Goal: Transaction & Acquisition: Purchase product/service

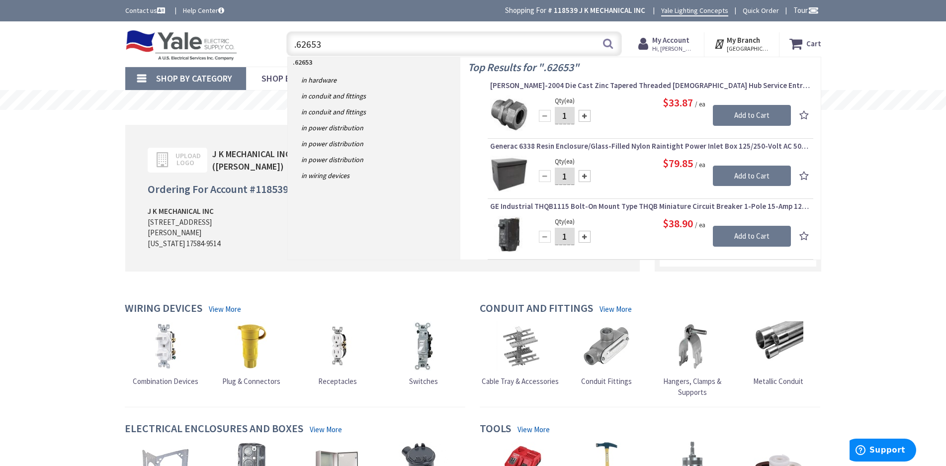
click at [482, 49] on input ".62653" at bounding box center [454, 43] width 336 height 25
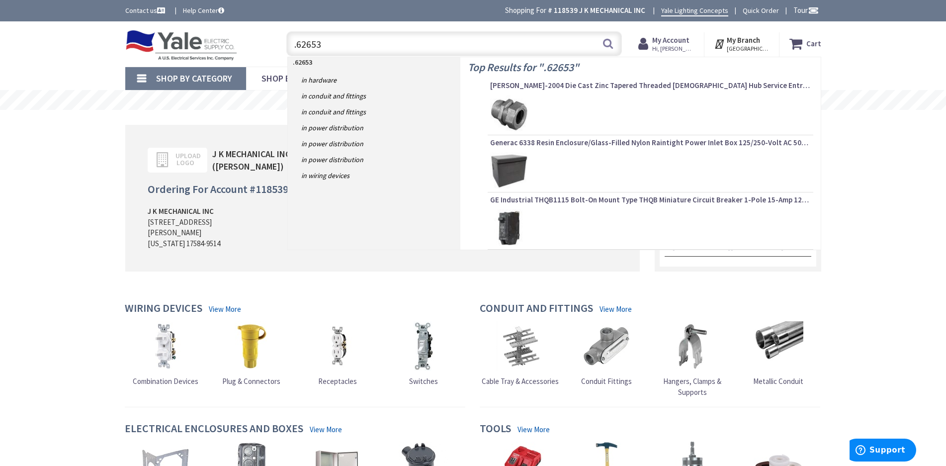
paste input "294357"
type input ".294357"
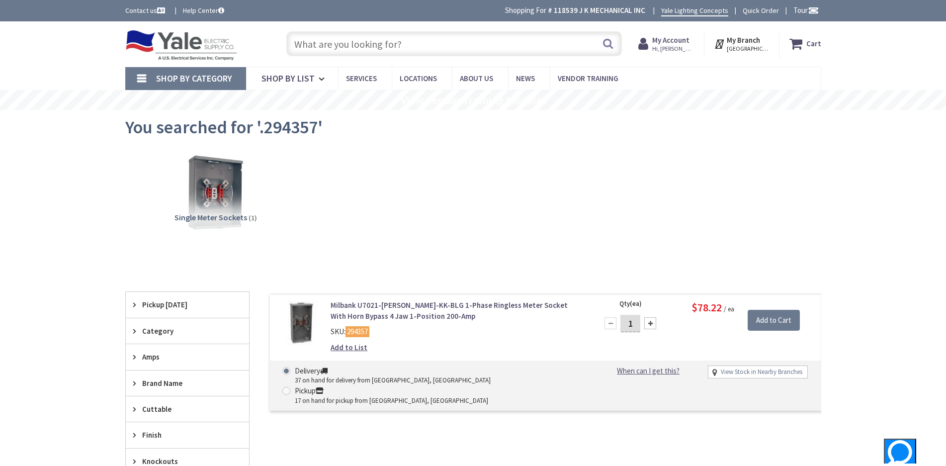
click at [768, 368] on link "View Stock in Nearby Branches" at bounding box center [762, 371] width 82 height 9
select select "data-availability"
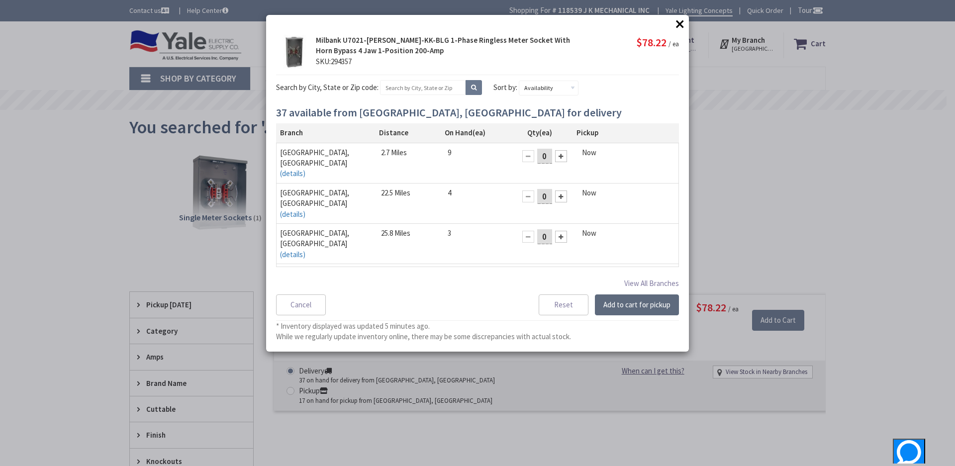
click at [642, 303] on button "Add to cart for pickup" at bounding box center [637, 304] width 84 height 21
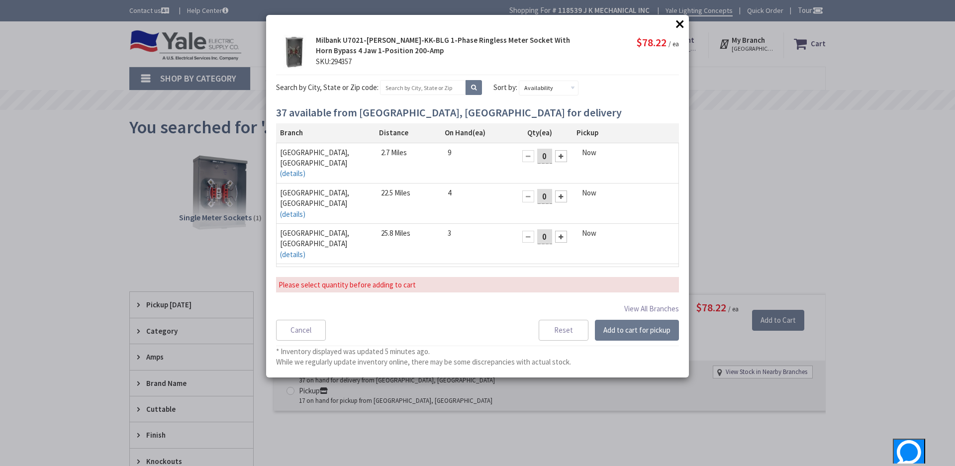
click at [555, 190] on div at bounding box center [561, 196] width 12 height 12
click at [639, 333] on button "Add to cart for pickup" at bounding box center [637, 330] width 84 height 21
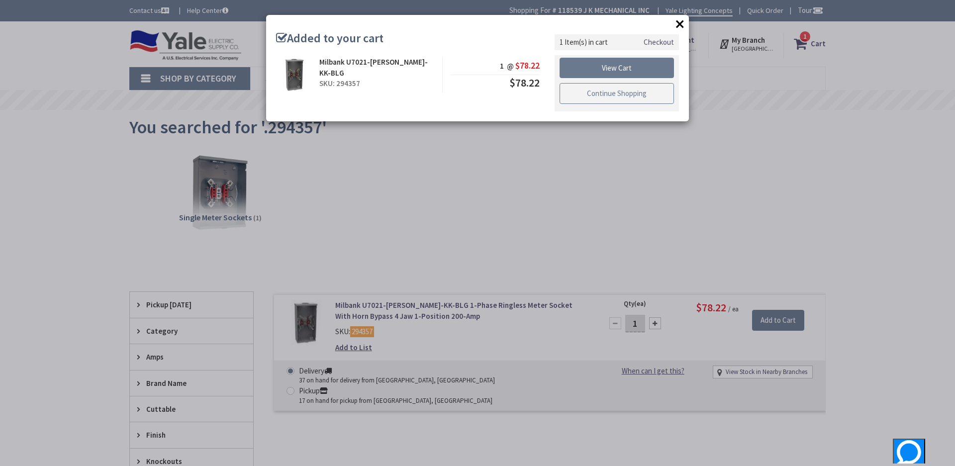
click at [636, 93] on link "Continue Shopping" at bounding box center [616, 93] width 114 height 21
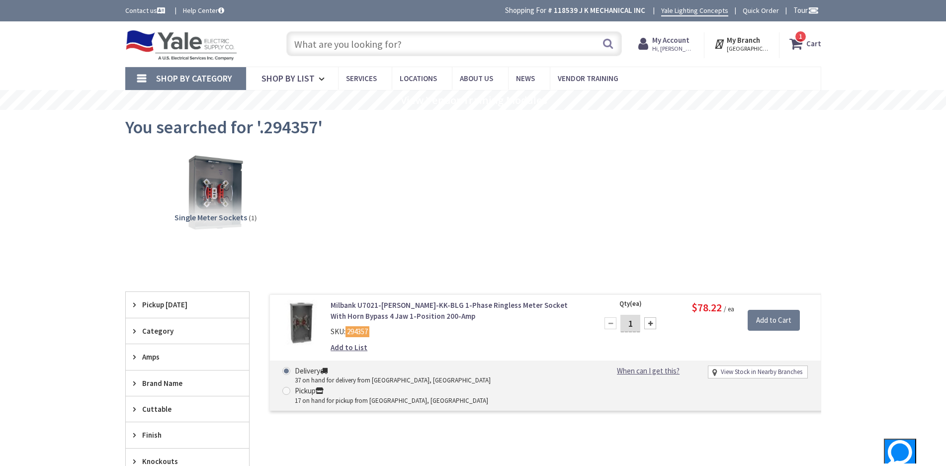
click at [401, 47] on input "text" at bounding box center [454, 43] width 336 height 25
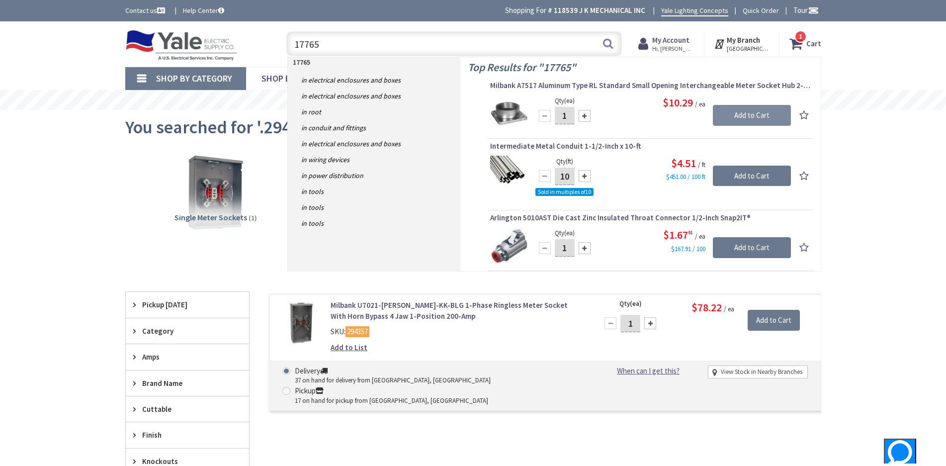
type input "17765"
click at [778, 113] on input "Add to Cart" at bounding box center [752, 115] width 78 height 21
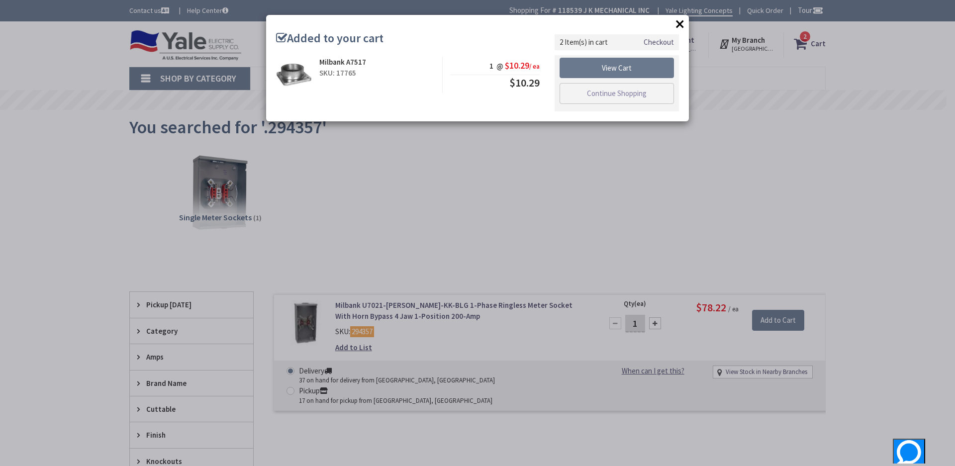
click at [681, 22] on button "×" at bounding box center [679, 23] width 15 height 15
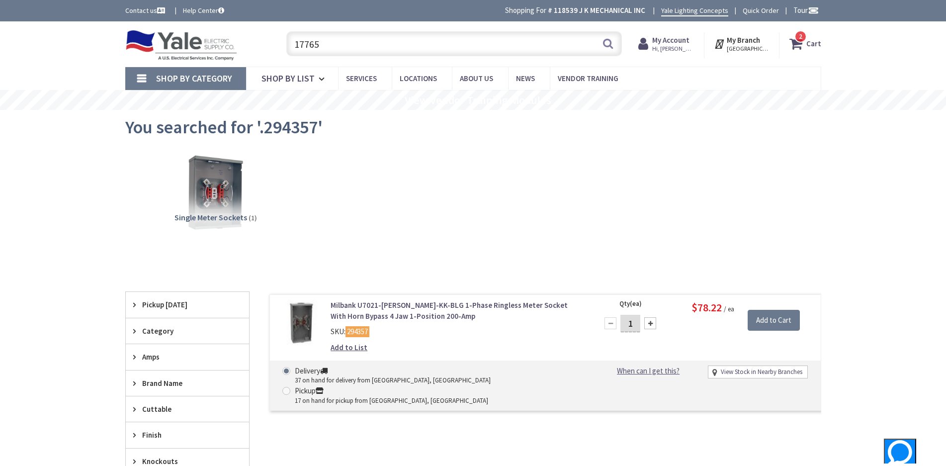
click at [759, 40] on strong "My Branch" at bounding box center [743, 39] width 33 height 9
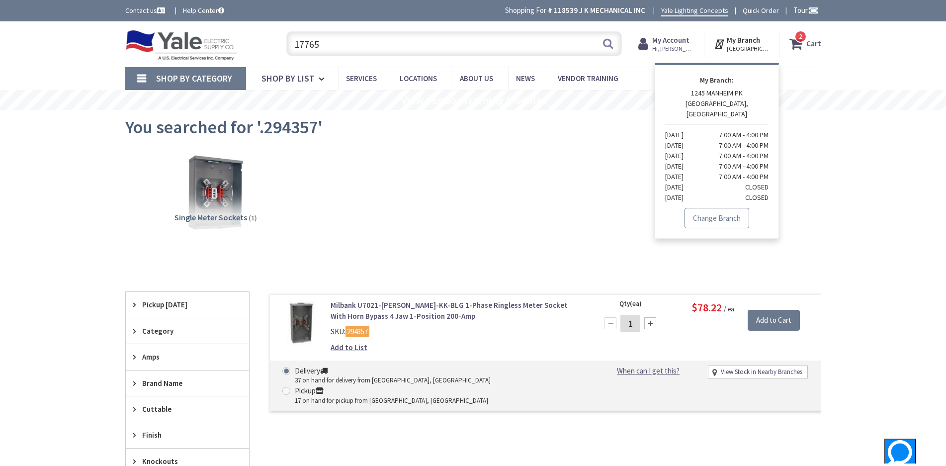
click at [732, 208] on link "Change Branch" at bounding box center [717, 218] width 65 height 21
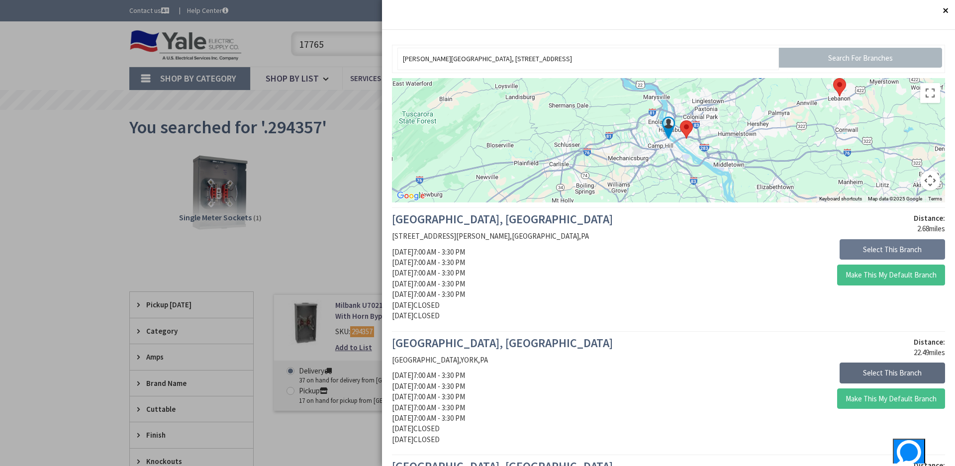
click at [891, 373] on button "Select This Branch" at bounding box center [891, 373] width 105 height 21
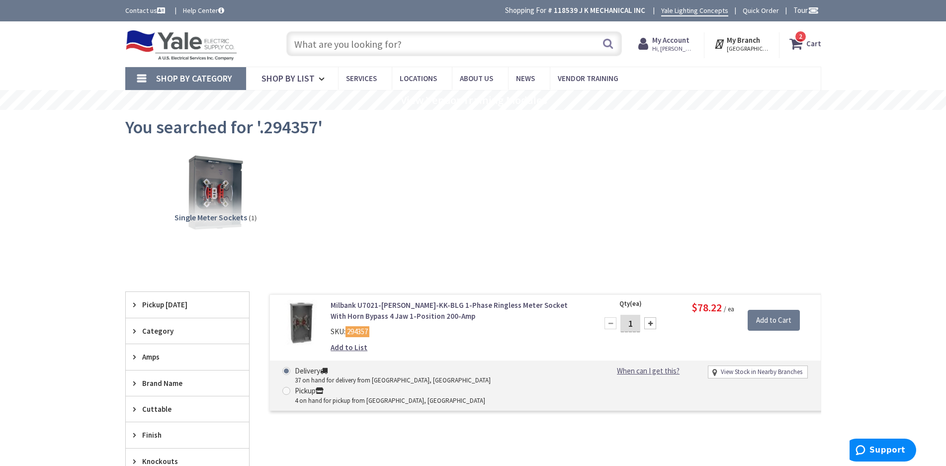
click at [808, 43] on strong "Cart" at bounding box center [814, 44] width 15 height 18
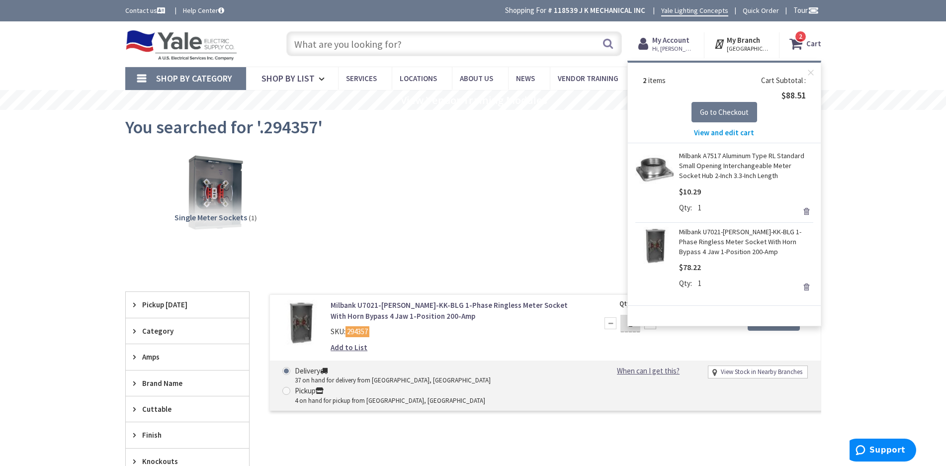
click at [734, 130] on span "View and edit cart" at bounding box center [724, 132] width 60 height 9
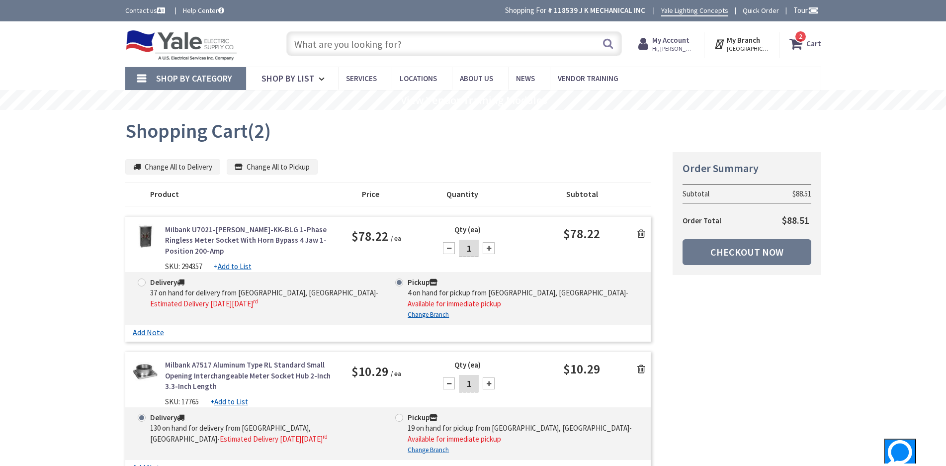
click at [399, 414] on span at bounding box center [399, 418] width 8 height 8
click at [399, 414] on input "Pickup 19 on hand for pickup from York, Pa - Available for immediate pickup" at bounding box center [401, 417] width 6 height 6
radio input "true"
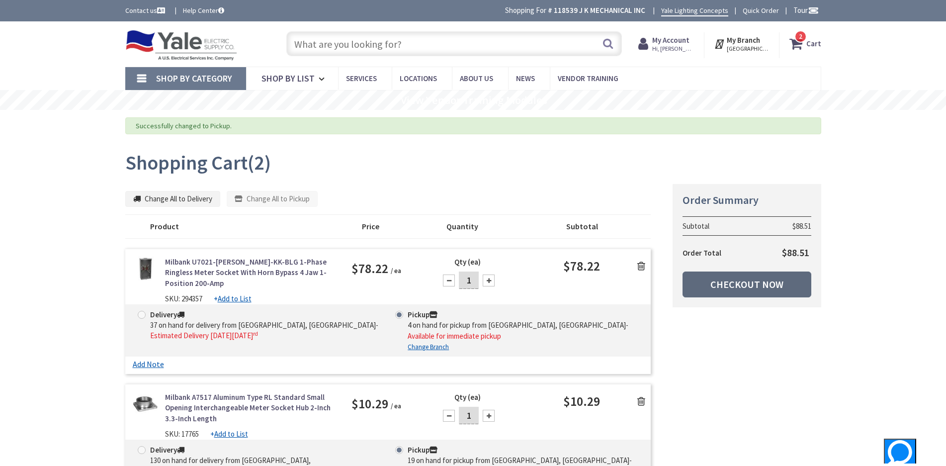
click at [765, 284] on link "Checkout Now" at bounding box center [747, 285] width 129 height 26
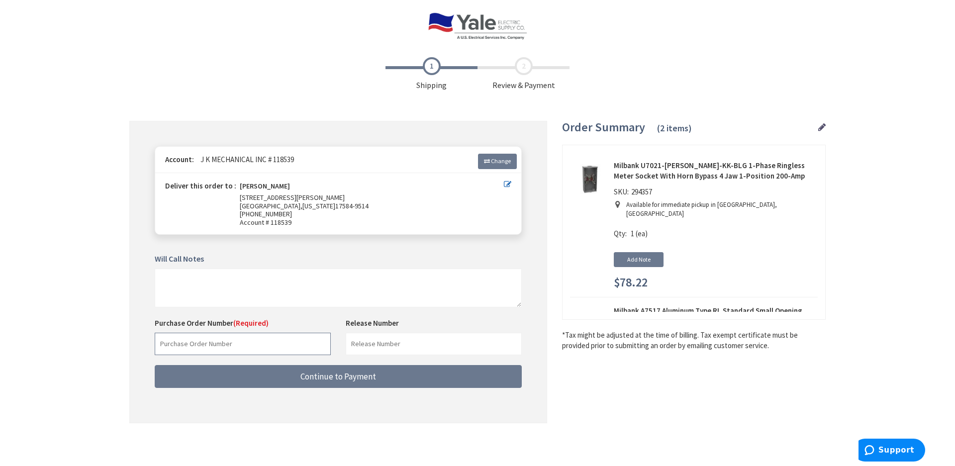
click at [206, 342] on input "text" at bounding box center [243, 344] width 176 height 22
type input "66545RES"
type input "[PERSON_NAME]"
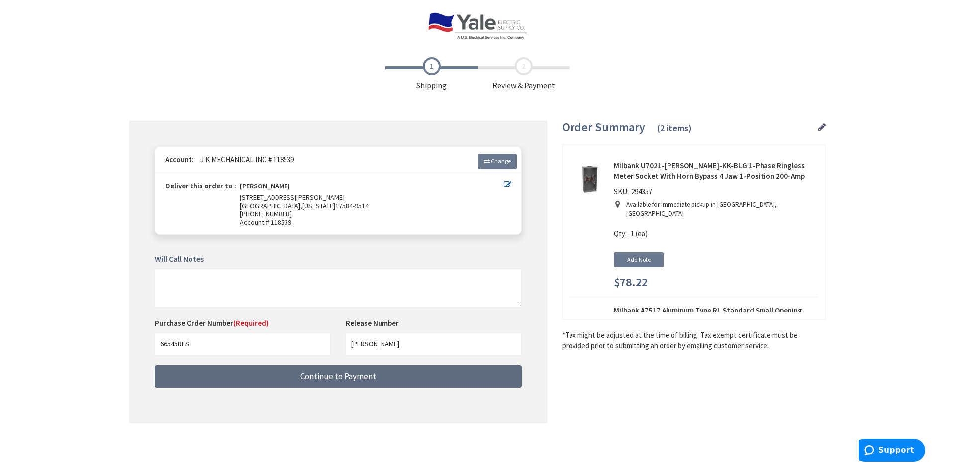
click at [361, 382] on button "Continue to Payment" at bounding box center [338, 376] width 367 height 23
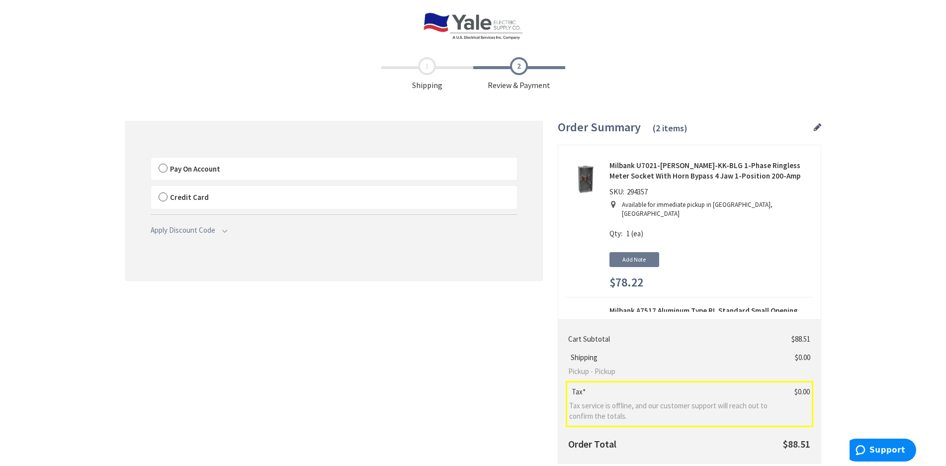
click at [191, 170] on span "Pay On Account" at bounding box center [195, 168] width 50 height 9
click at [151, 160] on input "Pay On Account" at bounding box center [151, 160] width 0 height 0
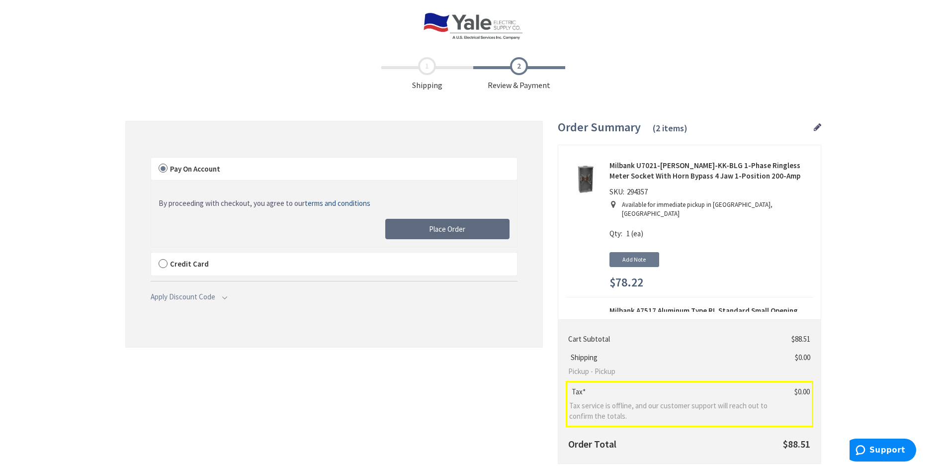
click at [433, 226] on span "Place Order" at bounding box center [447, 228] width 36 height 9
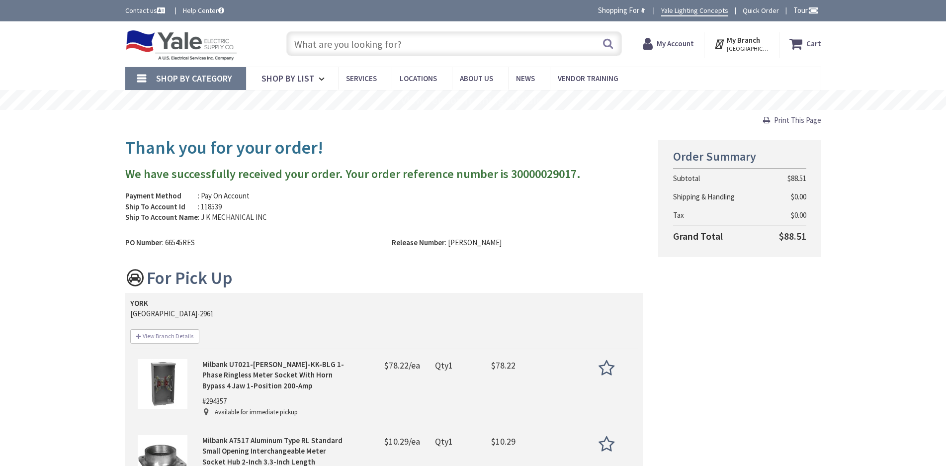
click at [801, 120] on span "Print This Page" at bounding box center [797, 119] width 47 height 9
click at [362, 48] on input "text" at bounding box center [454, 43] width 336 height 25
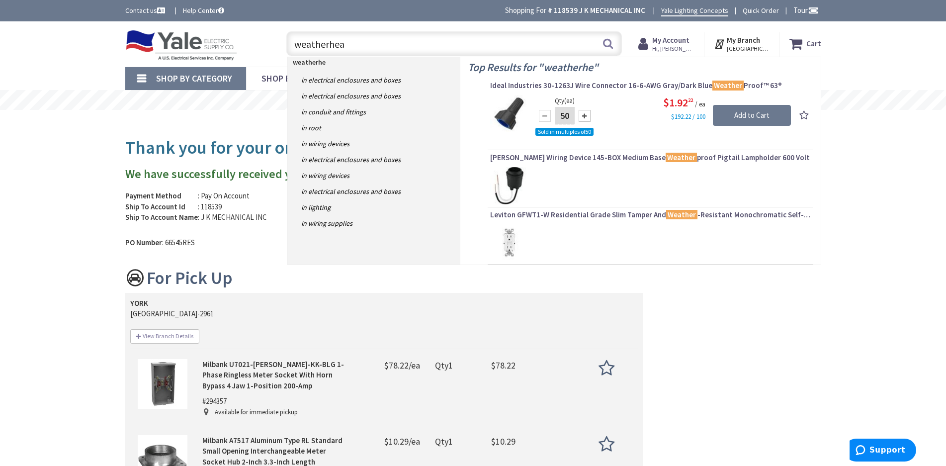
type input "weatherhead"
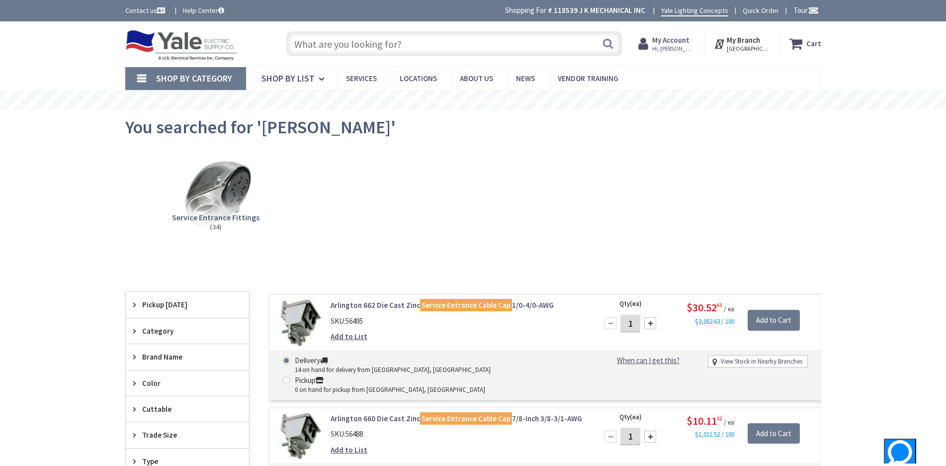
click at [328, 51] on input "text" at bounding box center [454, 43] width 336 height 25
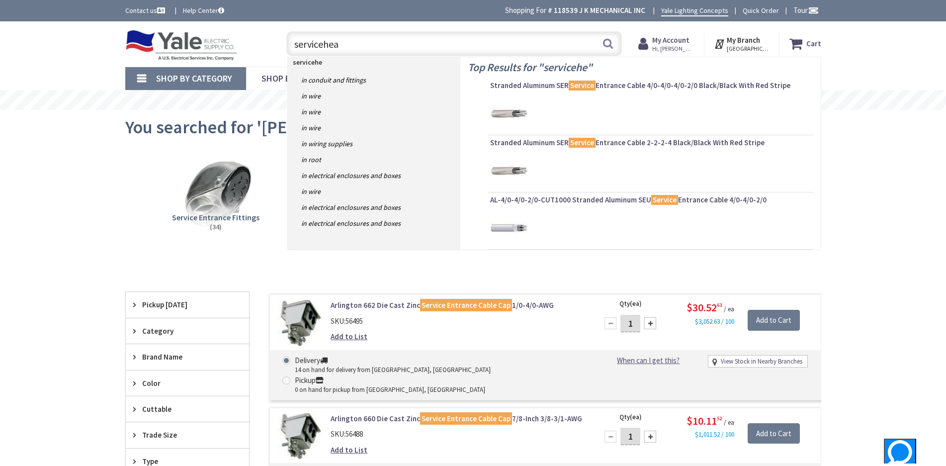
type input "servicehead"
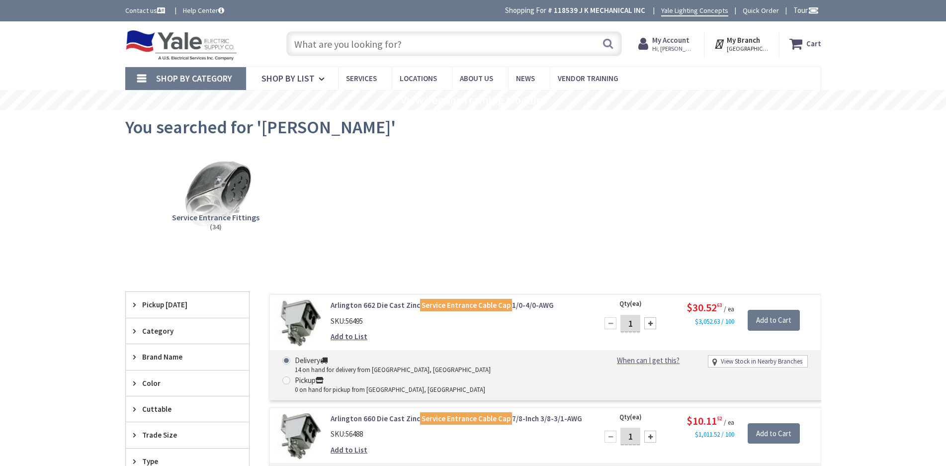
click at [369, 49] on input "text" at bounding box center [454, 43] width 336 height 25
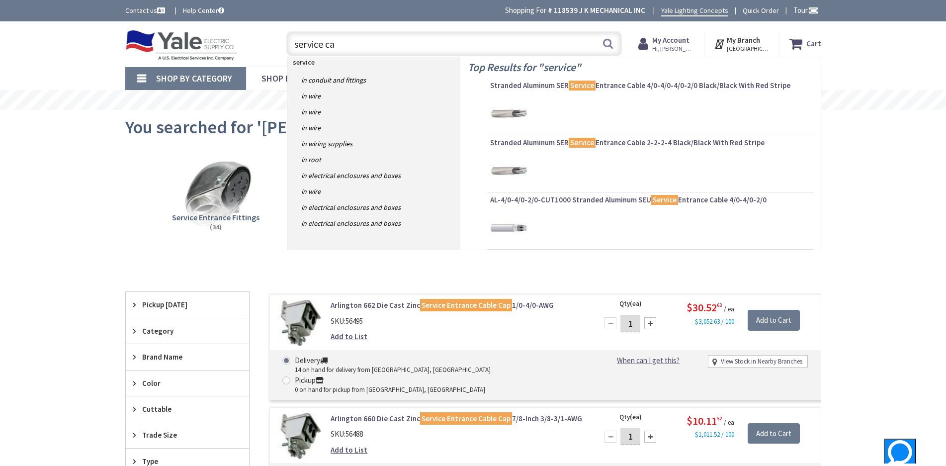
type input "service cap"
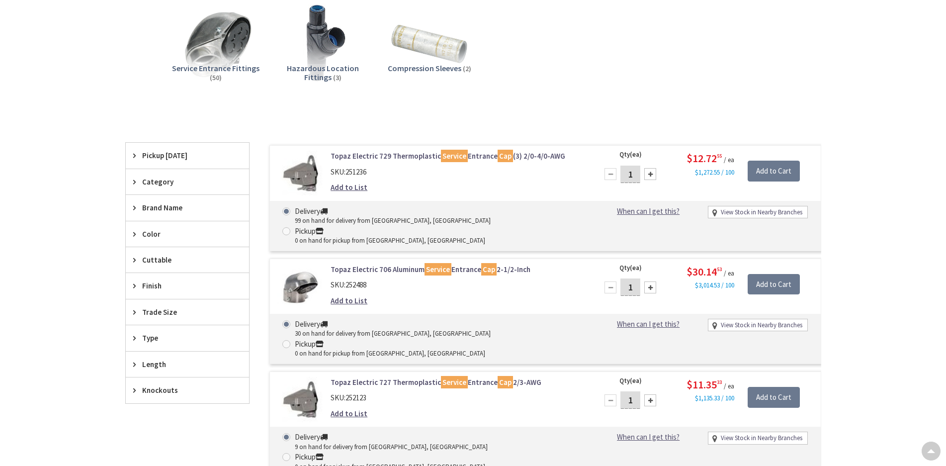
scroll to position [149, 0]
click at [147, 154] on span "Pickup Today" at bounding box center [182, 155] width 81 height 10
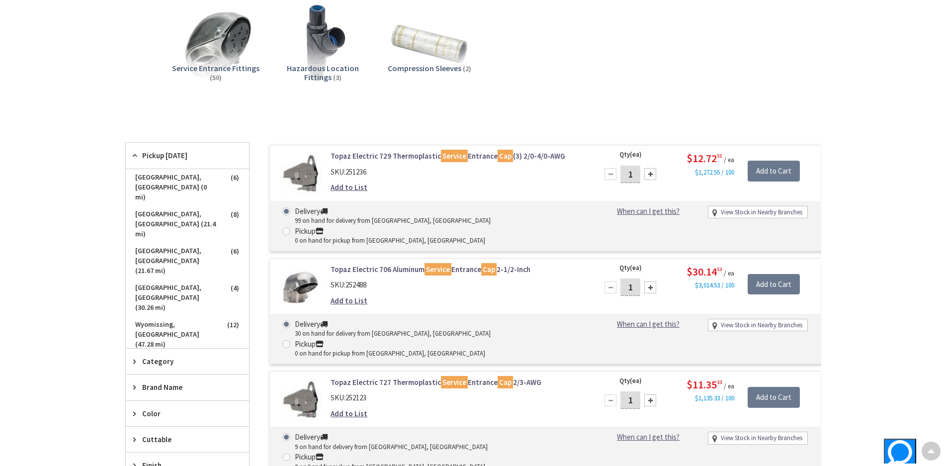
scroll to position [0, 0]
click at [152, 176] on span "York, PA (0 mi)" at bounding box center [187, 187] width 123 height 37
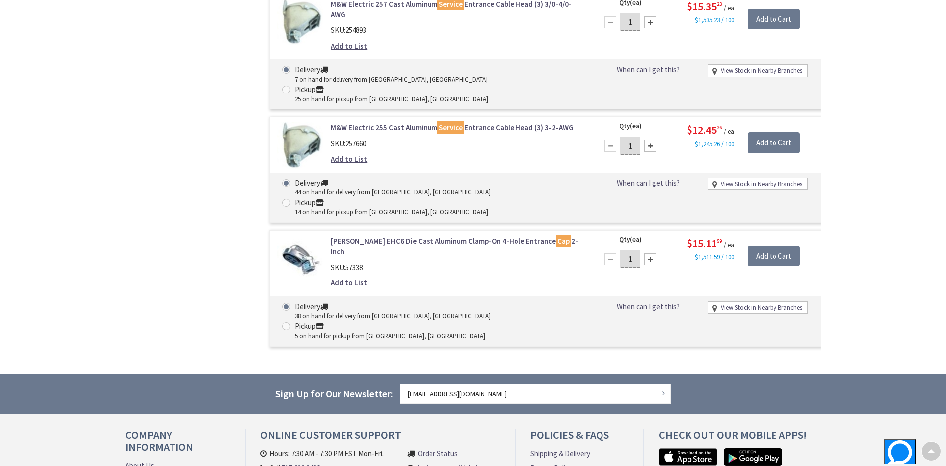
scroll to position [514, 0]
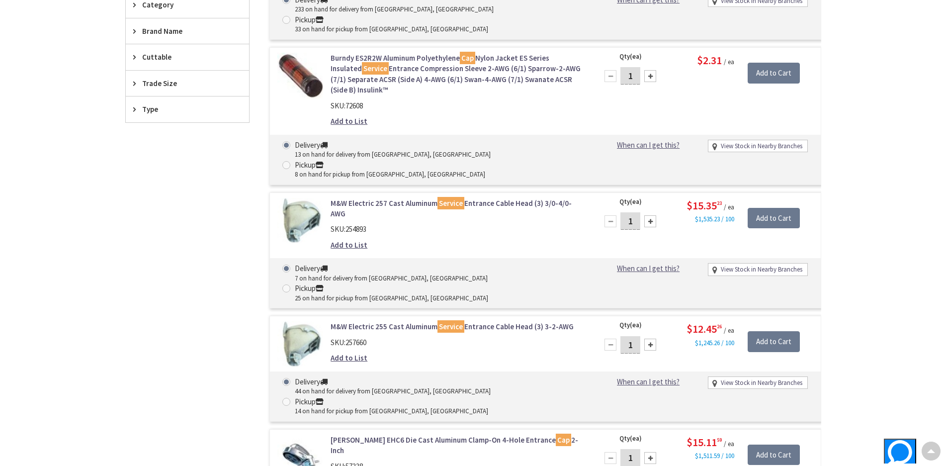
click at [388, 198] on link "M&W Electric 257 Cast Aluminum Service Entrance Cable Head (3) 3/0-4/0-AWG" at bounding box center [457, 208] width 253 height 21
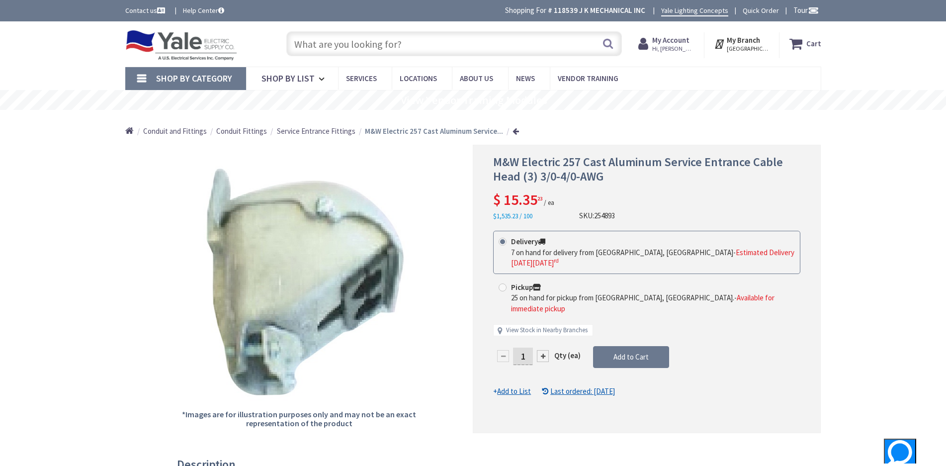
click at [591, 386] on u "Last ordered: 07/24/2025" at bounding box center [582, 390] width 65 height 9
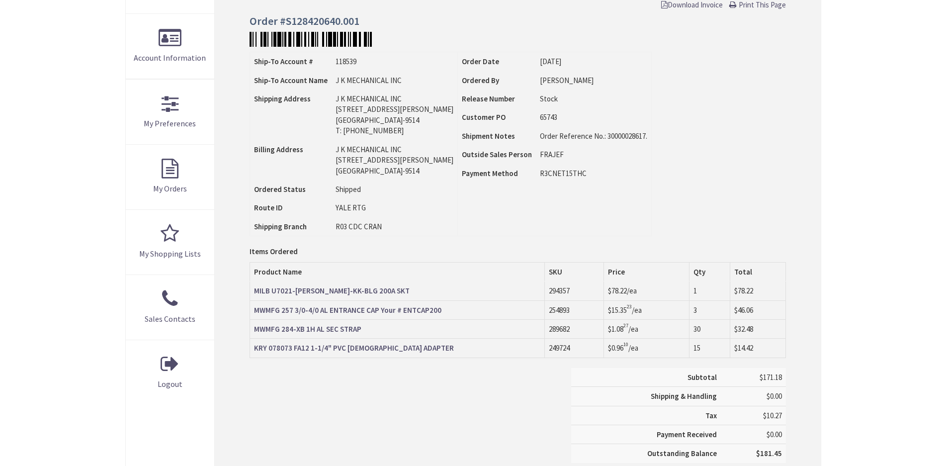
scroll to position [249, 0]
